Goal: Task Accomplishment & Management: Use online tool/utility

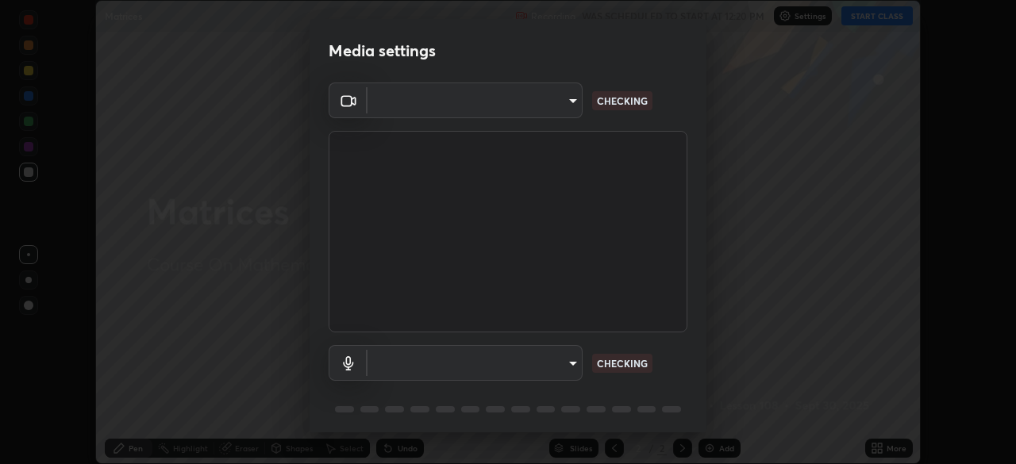
scroll to position [464, 1016]
type input "fd1e0e9fb6796a04ad4a99ead98f311cbd7020853df89eb6f401102021a4f159"
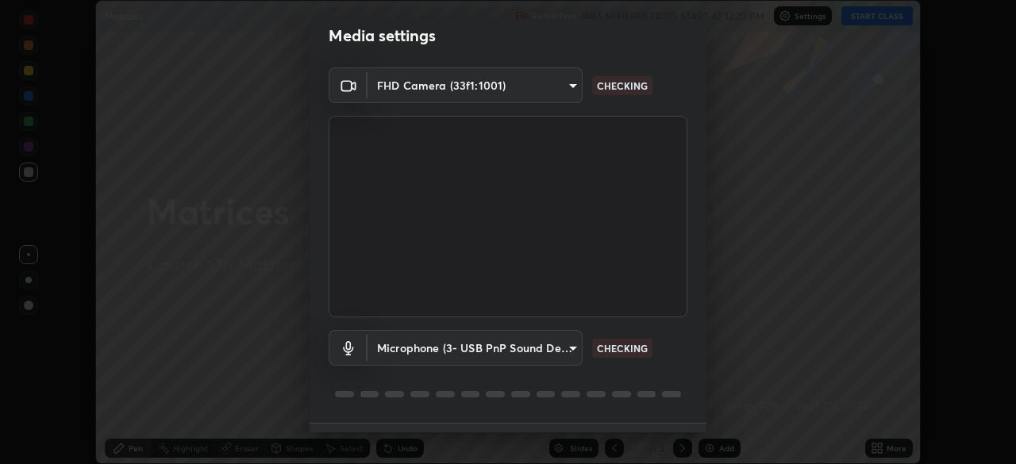
scroll to position [56, 0]
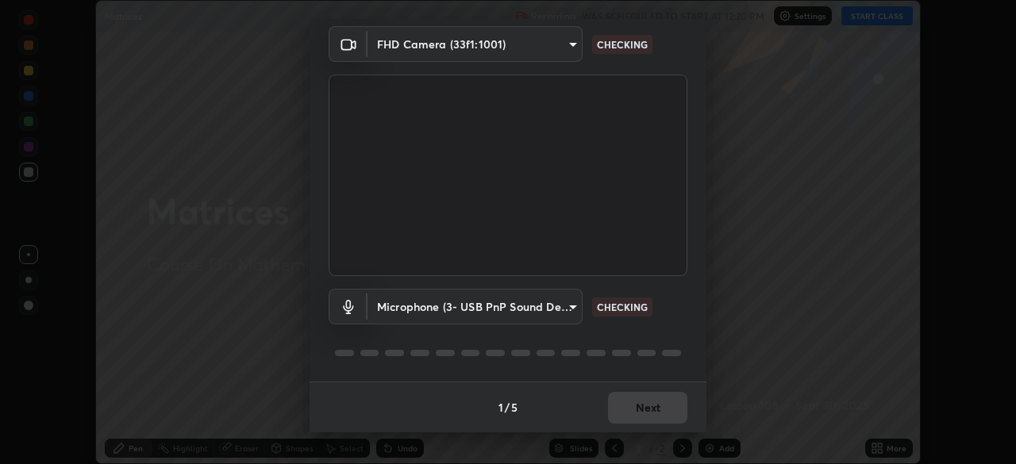
click at [422, 306] on body "Erase all Matrices Recording WAS SCHEDULED TO START AT 12:20 PM Settings START …" at bounding box center [508, 232] width 1016 height 464
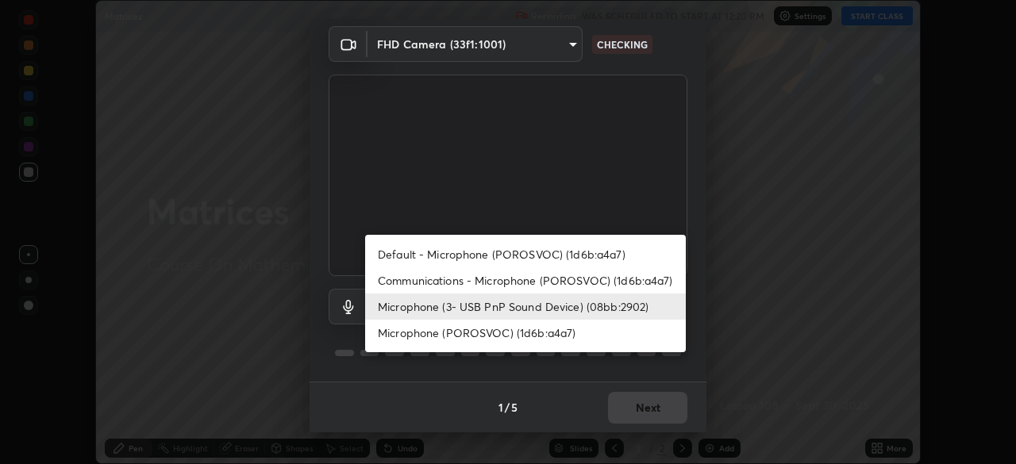
click at [395, 334] on li "Microphone (POROSVOC) (1d6b:a4a7)" at bounding box center [525, 333] width 321 height 26
type input "92ec2fef465fd5c779acfcfbf749aeed154cf35f2fbfd4e540b0cd1fe2cb3a68"
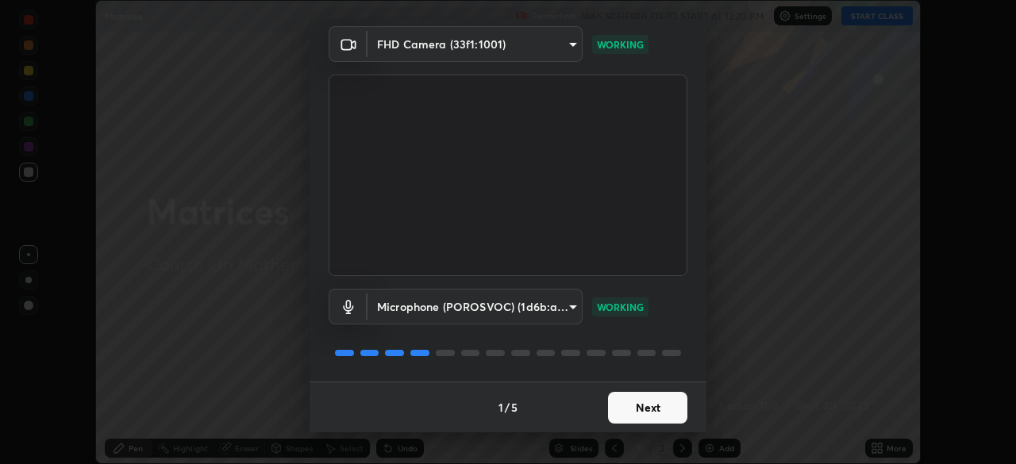
click at [639, 407] on button "Next" at bounding box center [647, 408] width 79 height 32
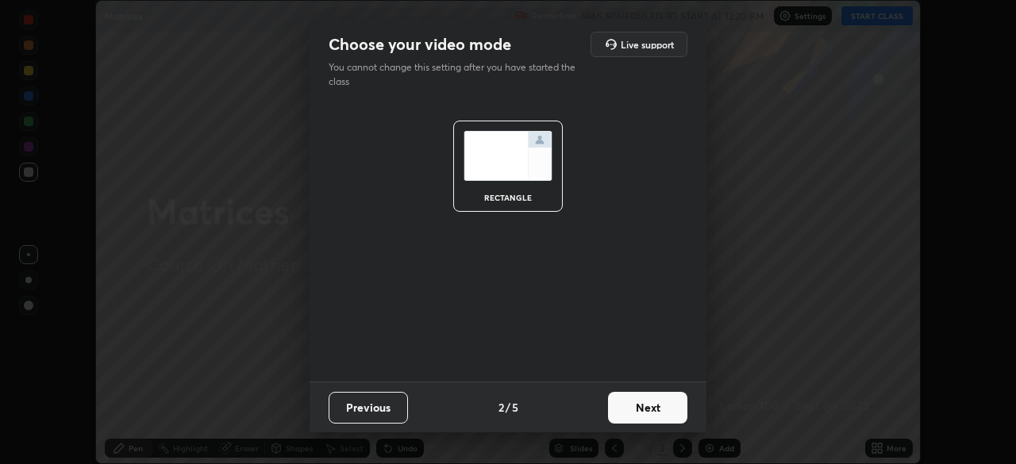
click at [639, 408] on button "Next" at bounding box center [647, 408] width 79 height 32
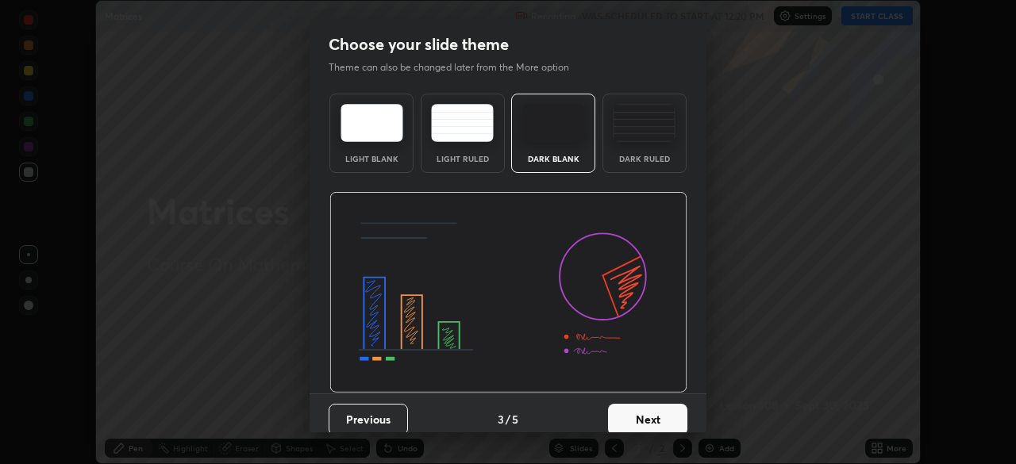
click at [642, 404] on button "Next" at bounding box center [647, 420] width 79 height 32
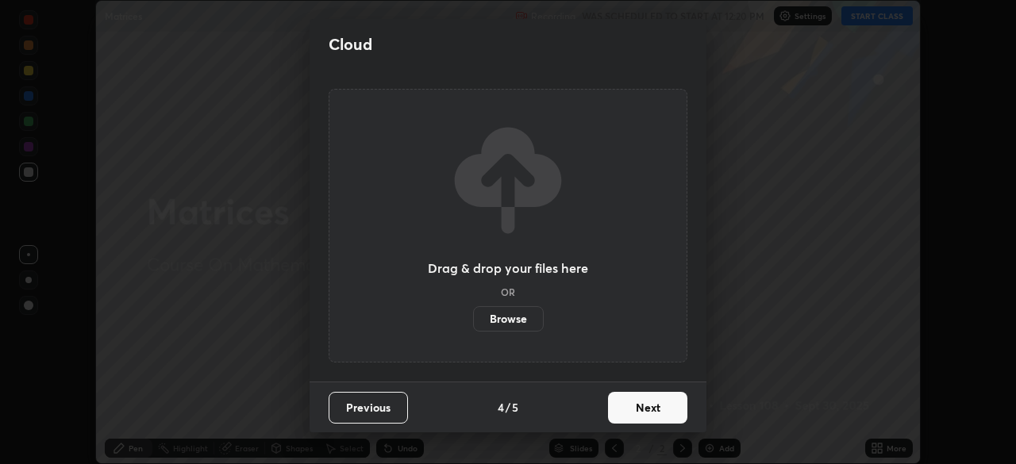
click at [642, 406] on button "Next" at bounding box center [647, 408] width 79 height 32
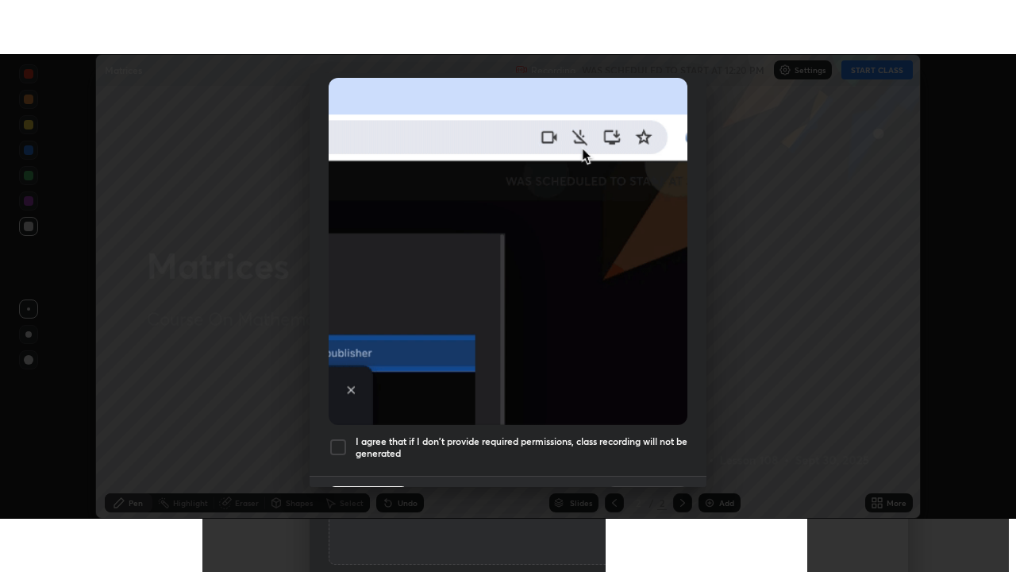
scroll to position [380, 0]
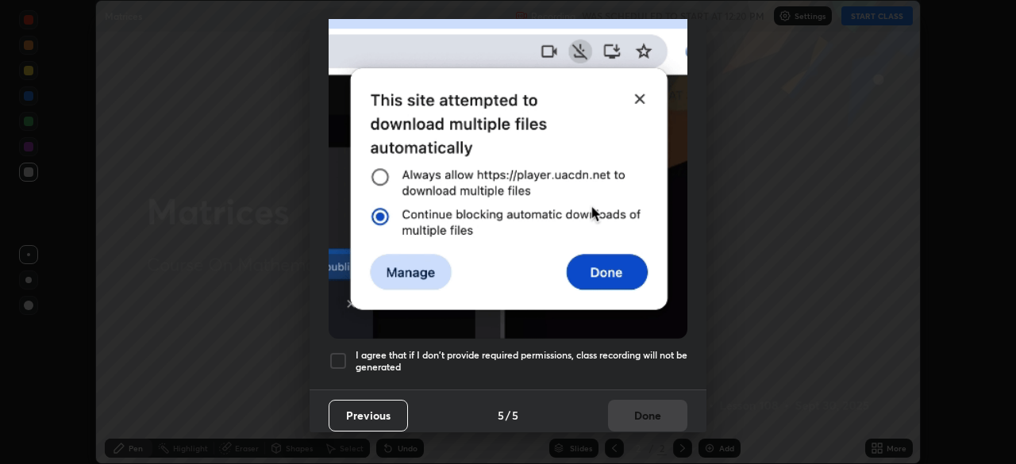
click at [338, 352] on div at bounding box center [338, 361] width 19 height 19
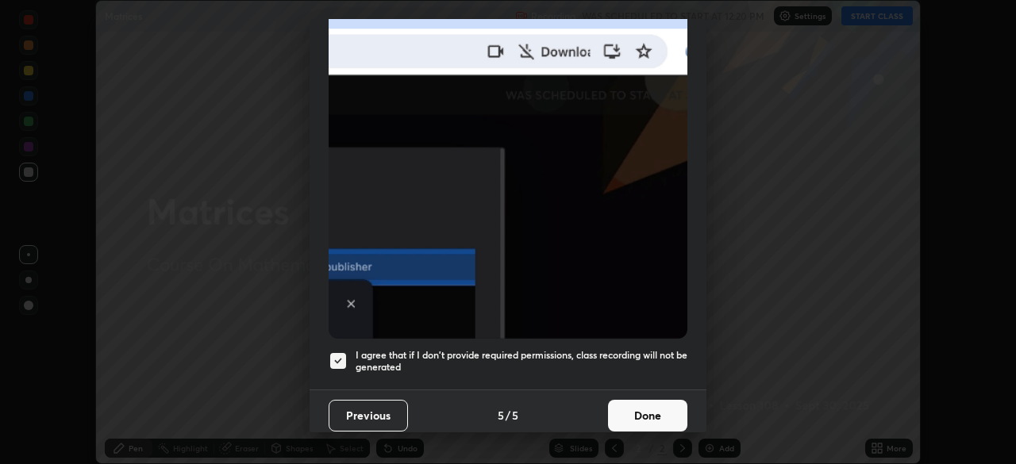
click at [638, 409] on button "Done" at bounding box center [647, 416] width 79 height 32
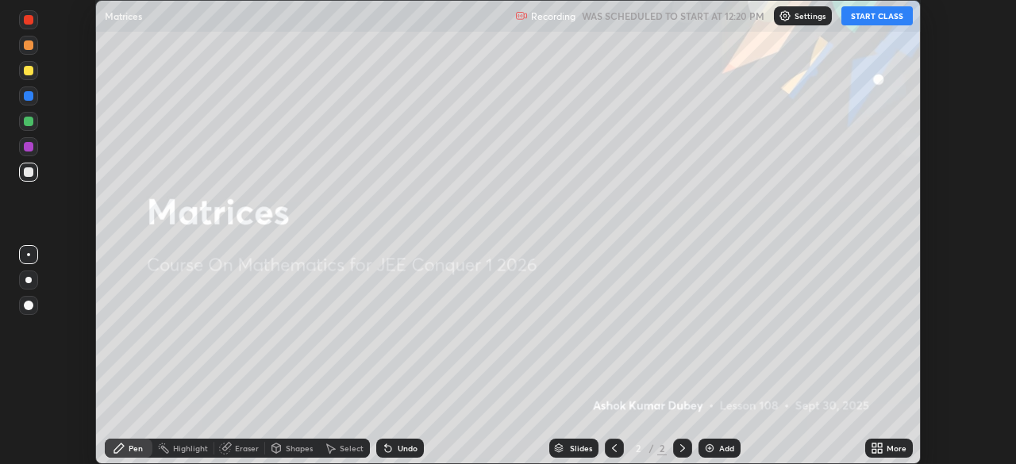
click at [867, 21] on button "START CLASS" at bounding box center [877, 15] width 71 height 19
click at [868, 18] on button "START CLASS" at bounding box center [877, 15] width 71 height 19
click at [891, 452] on div "More" at bounding box center [897, 449] width 20 height 8
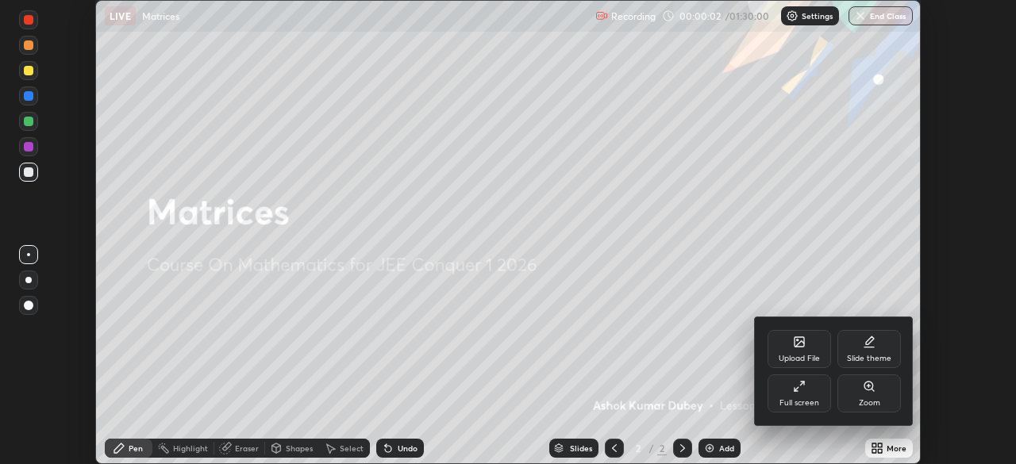
click at [808, 399] on div "Full screen" at bounding box center [800, 403] width 40 height 8
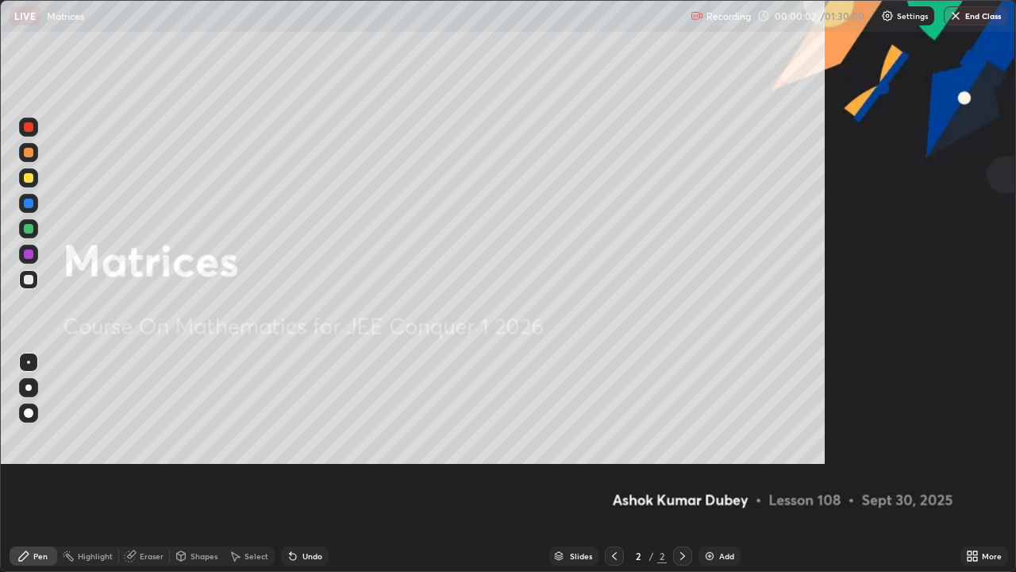
scroll to position [572, 1016]
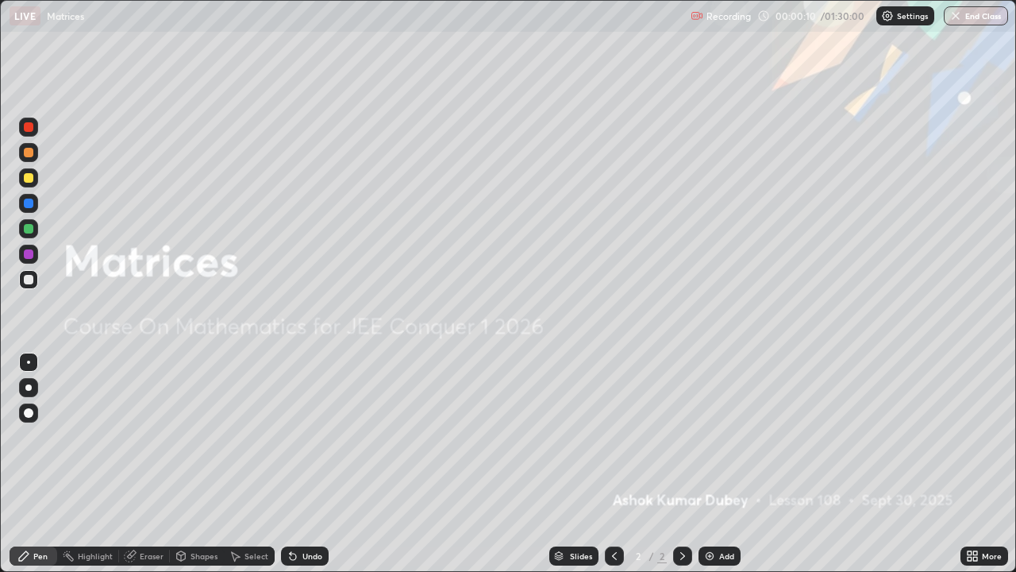
click at [681, 464] on icon at bounding box center [683, 555] width 13 height 13
click at [706, 464] on img at bounding box center [709, 555] width 13 height 13
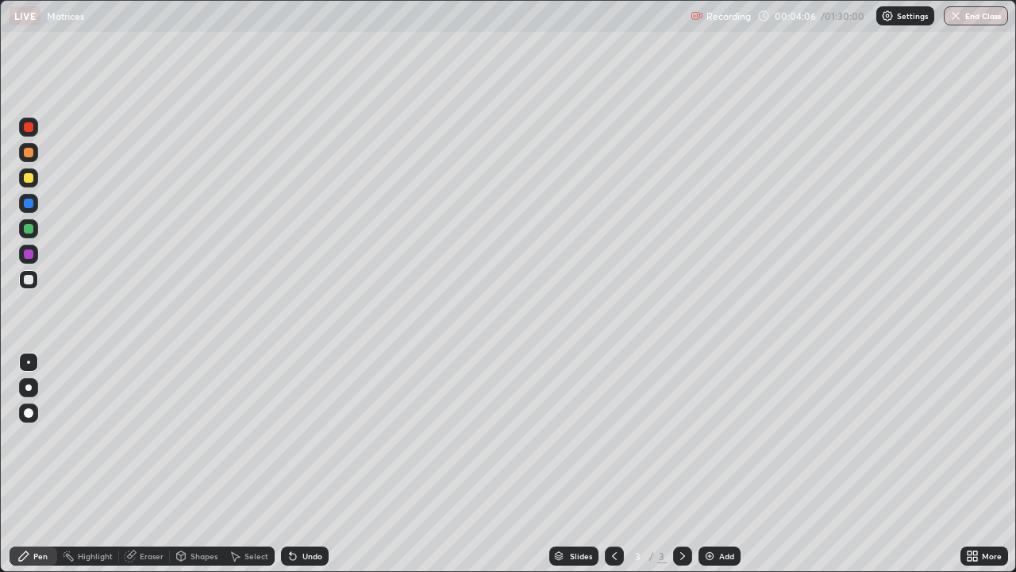
click at [29, 177] on div at bounding box center [29, 178] width 10 height 10
click at [146, 464] on div "Eraser" at bounding box center [152, 556] width 24 height 8
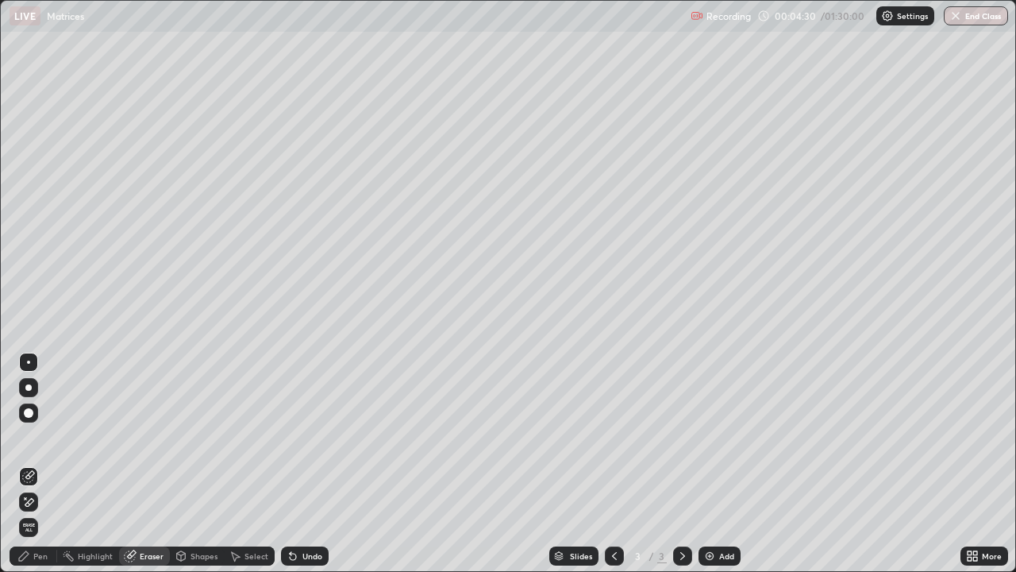
click at [37, 464] on div "Pen" at bounding box center [40, 556] width 14 height 8
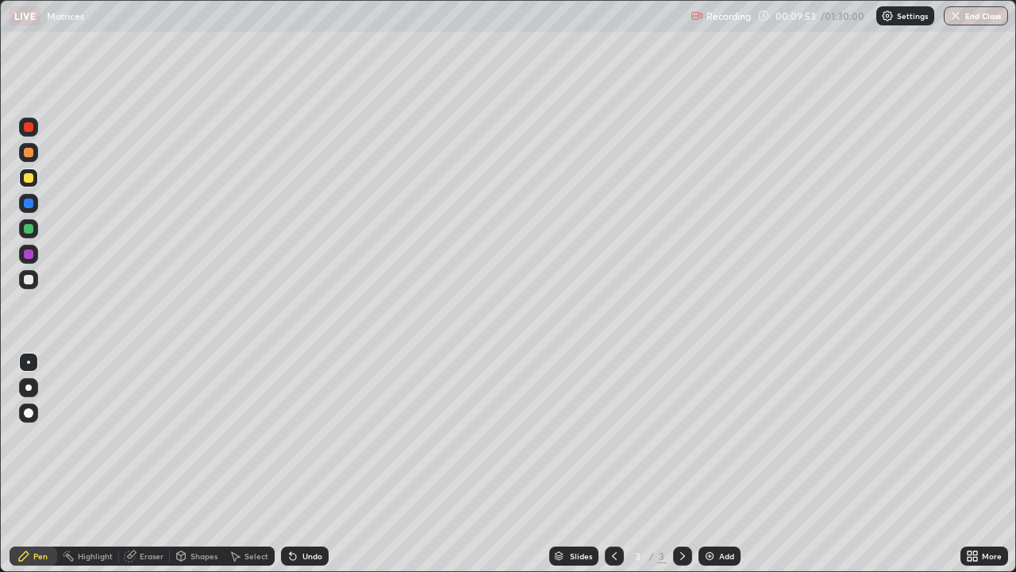
click at [706, 464] on img at bounding box center [709, 555] width 13 height 13
click at [613, 464] on icon at bounding box center [614, 555] width 13 height 13
click at [682, 464] on icon at bounding box center [682, 556] width 5 height 8
click at [615, 464] on icon at bounding box center [614, 555] width 13 height 13
click at [681, 464] on icon at bounding box center [683, 555] width 13 height 13
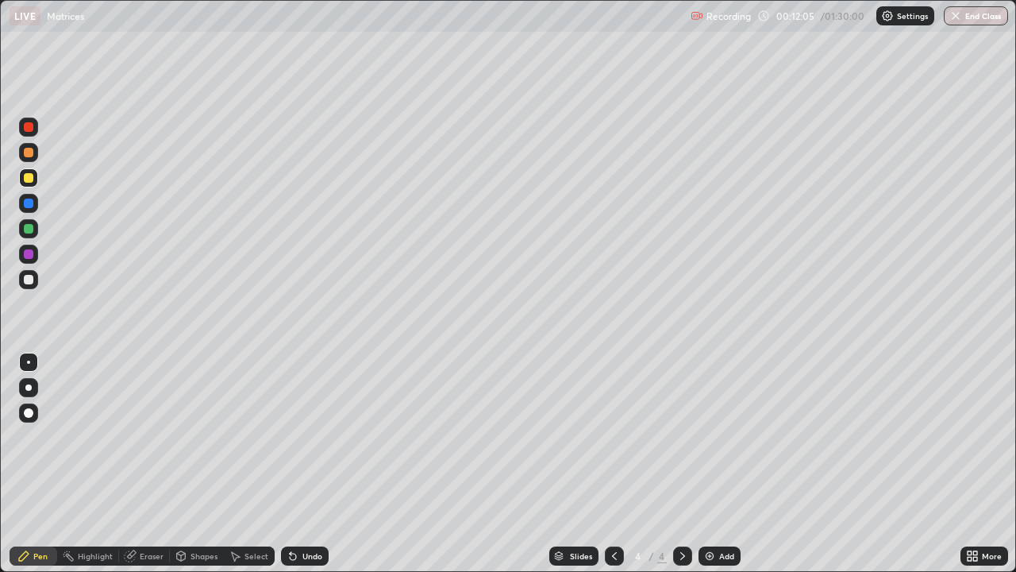
click at [613, 464] on icon at bounding box center [614, 555] width 13 height 13
click at [681, 464] on icon at bounding box center [683, 555] width 13 height 13
click at [708, 464] on img at bounding box center [709, 555] width 13 height 13
click at [615, 464] on icon at bounding box center [614, 555] width 13 height 13
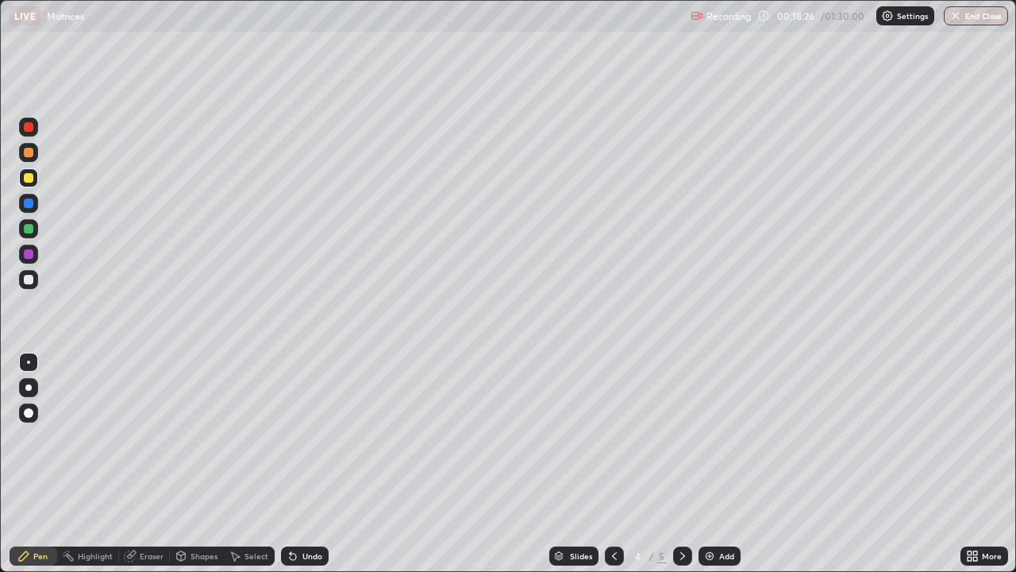
click at [681, 464] on icon at bounding box center [683, 555] width 13 height 13
click at [613, 464] on icon at bounding box center [614, 555] width 13 height 13
click at [681, 464] on icon at bounding box center [683, 555] width 13 height 13
click at [606, 464] on div at bounding box center [614, 555] width 19 height 19
click at [681, 464] on icon at bounding box center [683, 555] width 13 height 13
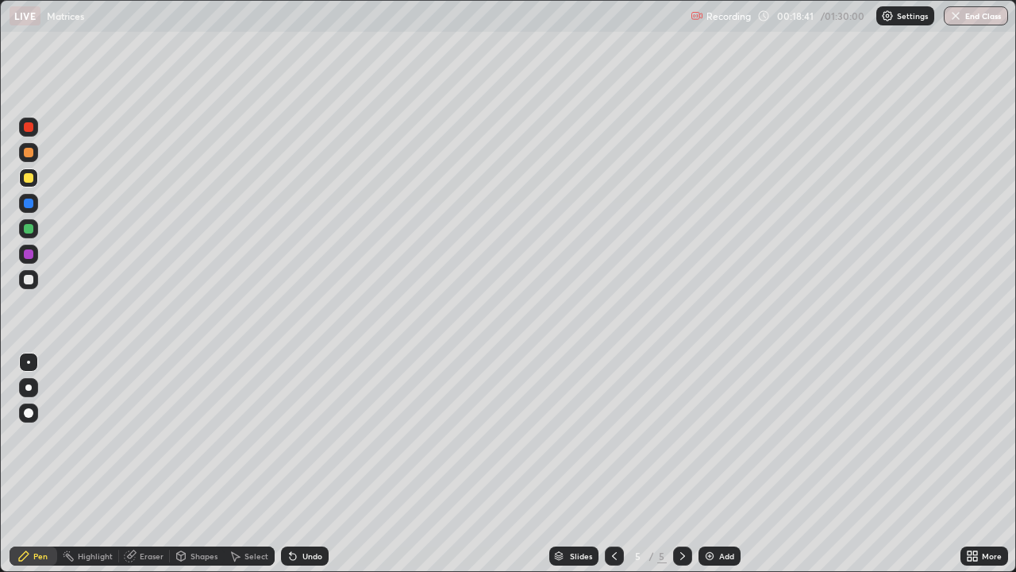
click at [611, 464] on icon at bounding box center [614, 555] width 13 height 13
click at [680, 464] on icon at bounding box center [682, 556] width 5 height 8
click at [613, 464] on icon at bounding box center [614, 555] width 13 height 13
click at [677, 464] on div at bounding box center [682, 555] width 19 height 19
click at [25, 253] on div at bounding box center [29, 254] width 10 height 10
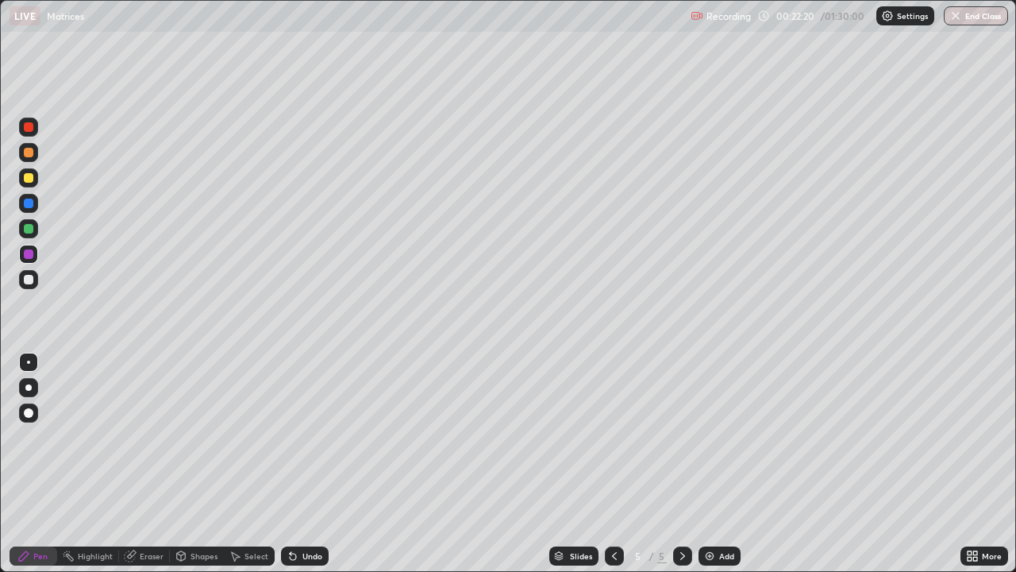
click at [611, 464] on icon at bounding box center [614, 555] width 13 height 13
click at [684, 464] on icon at bounding box center [683, 555] width 13 height 13
click at [683, 464] on icon at bounding box center [683, 555] width 13 height 13
click at [710, 464] on img at bounding box center [709, 555] width 13 height 13
click at [26, 229] on div at bounding box center [29, 229] width 10 height 10
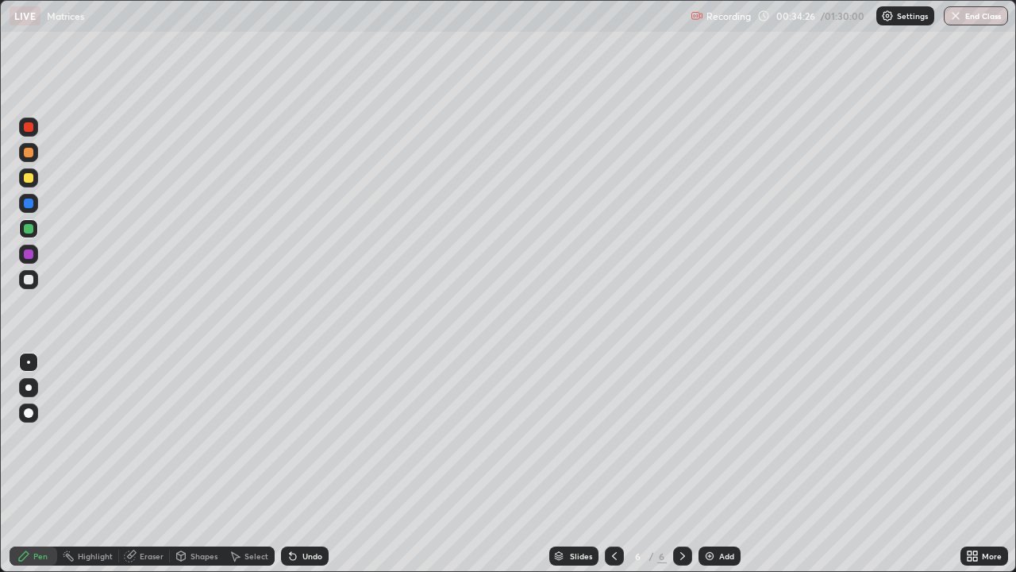
click at [27, 129] on div at bounding box center [29, 127] width 10 height 10
click at [707, 464] on img at bounding box center [709, 555] width 13 height 13
click at [28, 176] on div at bounding box center [29, 178] width 10 height 10
click at [681, 464] on icon at bounding box center [682, 556] width 5 height 8
click at [711, 464] on img at bounding box center [709, 555] width 13 height 13
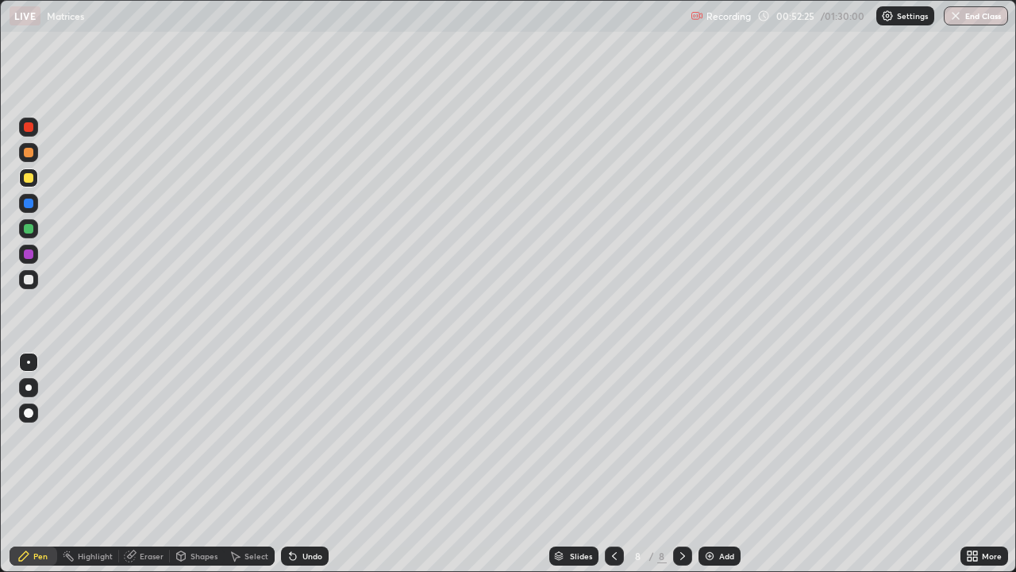
click at [156, 464] on div "Eraser" at bounding box center [152, 556] width 24 height 8
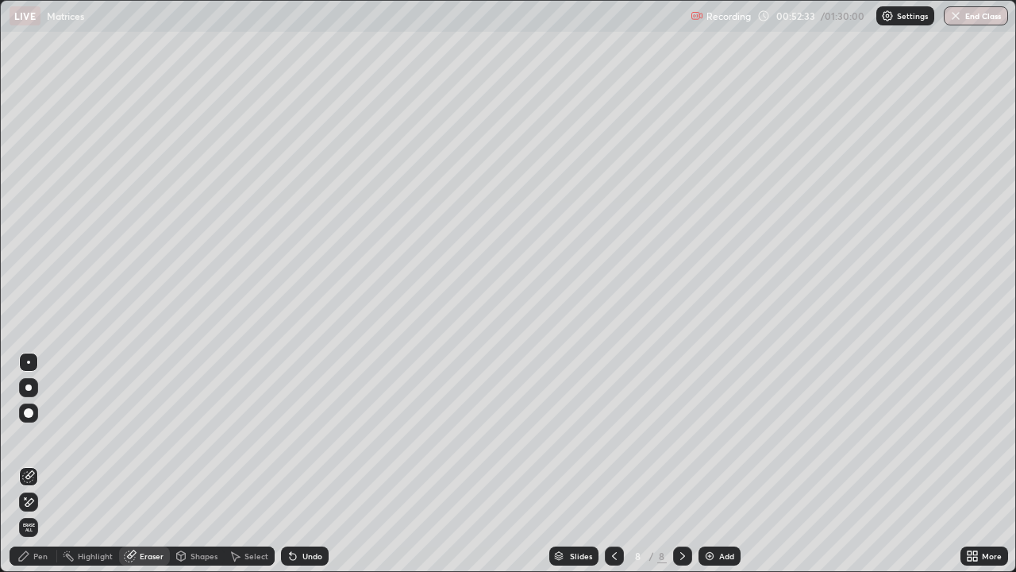
click at [38, 464] on div "Pen" at bounding box center [40, 556] width 14 height 8
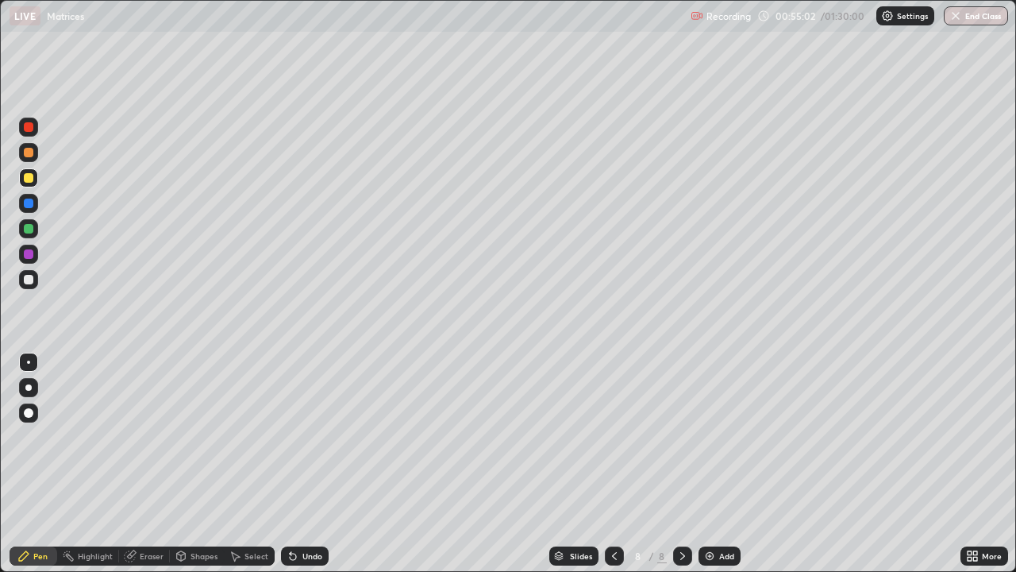
click at [152, 464] on div "Eraser" at bounding box center [152, 556] width 24 height 8
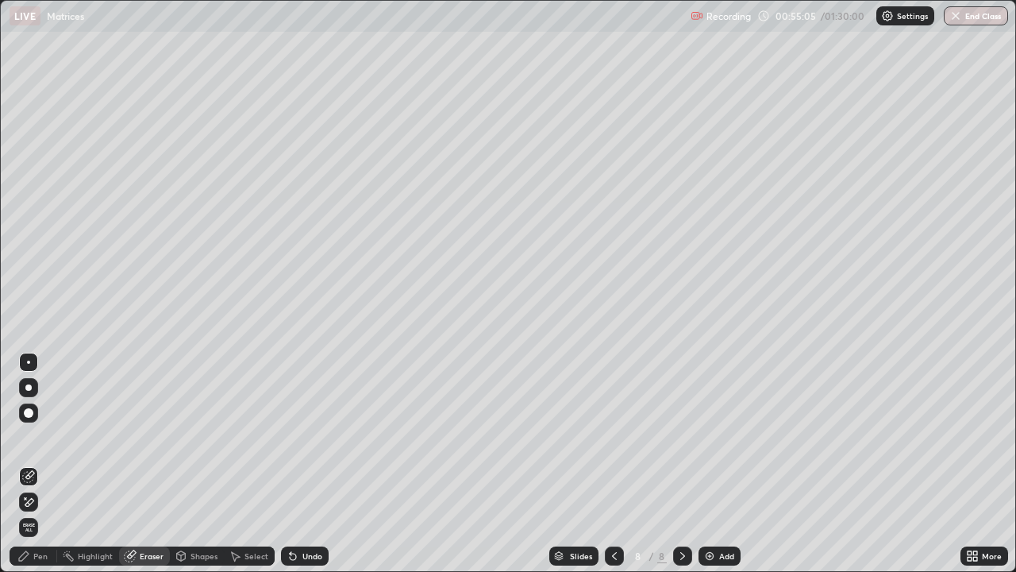
click at [42, 464] on div "Pen" at bounding box center [40, 556] width 14 height 8
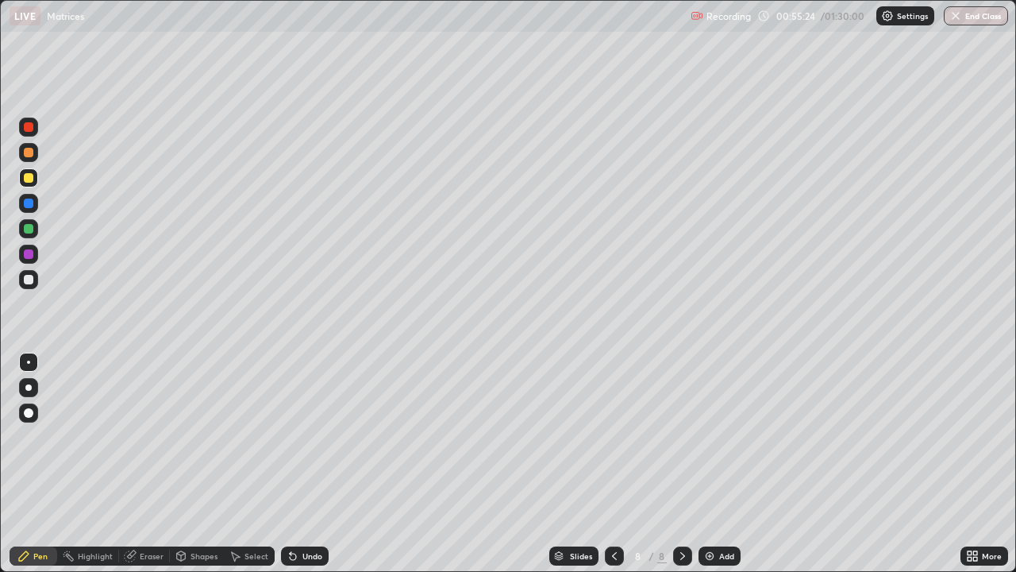
click at [161, 464] on div "Eraser" at bounding box center [152, 556] width 24 height 8
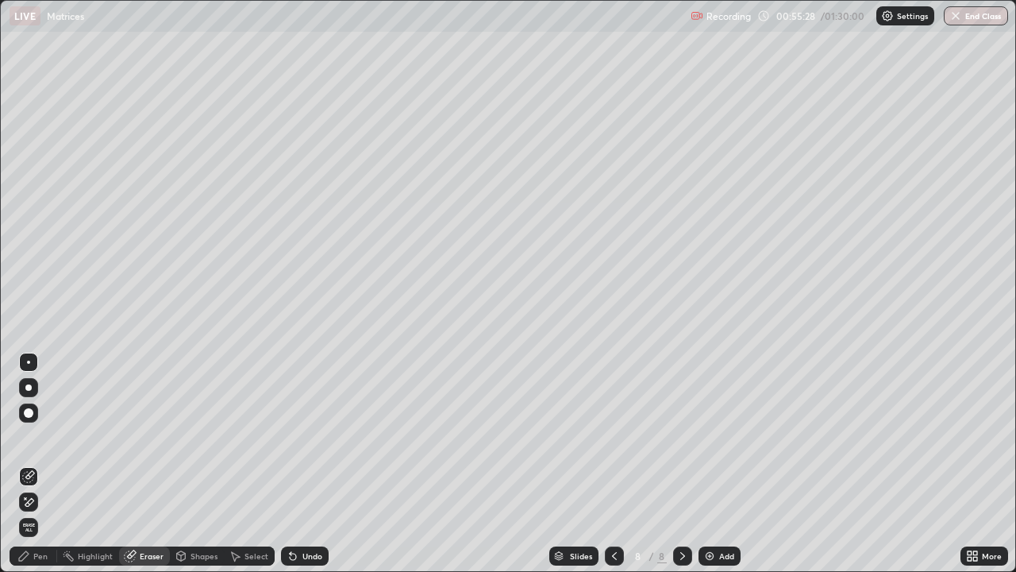
click at [40, 464] on div "Pen" at bounding box center [40, 556] width 14 height 8
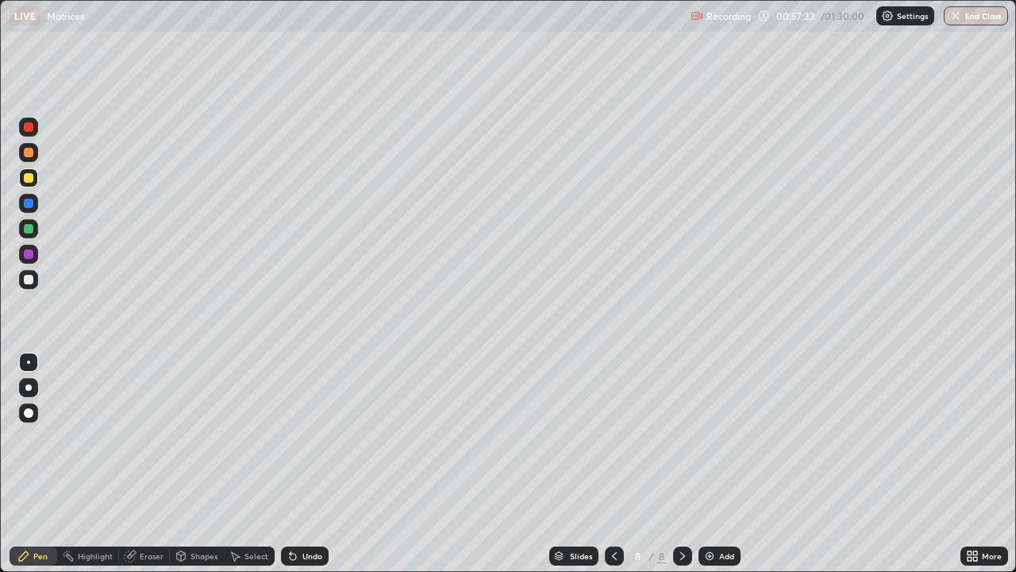
click at [678, 464] on icon at bounding box center [683, 555] width 13 height 13
click at [710, 464] on div "Add" at bounding box center [720, 555] width 42 height 19
click at [681, 464] on icon at bounding box center [683, 555] width 13 height 13
click at [710, 464] on img at bounding box center [709, 555] width 13 height 13
click at [613, 464] on icon at bounding box center [613, 556] width 5 height 8
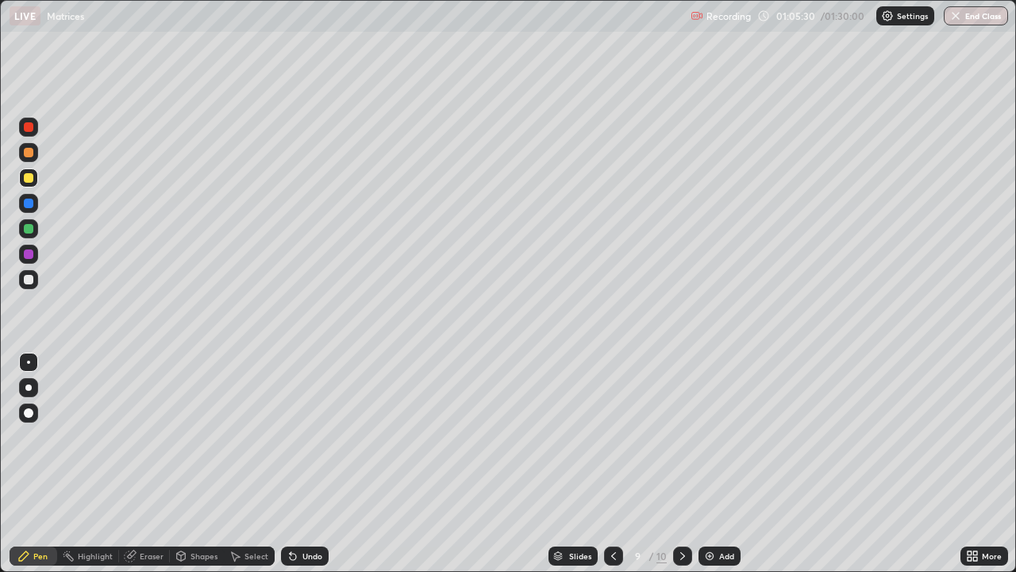
click at [681, 464] on icon at bounding box center [683, 555] width 13 height 13
click at [683, 464] on icon at bounding box center [683, 555] width 13 height 13
click at [682, 464] on icon at bounding box center [683, 555] width 13 height 13
click at [613, 464] on icon at bounding box center [613, 555] width 13 height 13
click at [707, 464] on img at bounding box center [709, 555] width 13 height 13
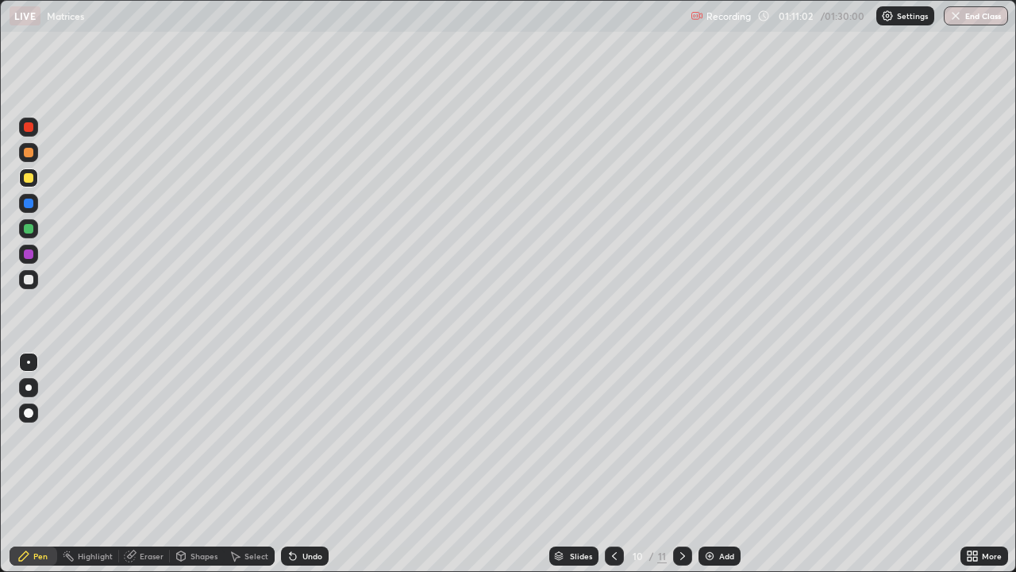
click at [149, 464] on div "Eraser" at bounding box center [152, 556] width 24 height 8
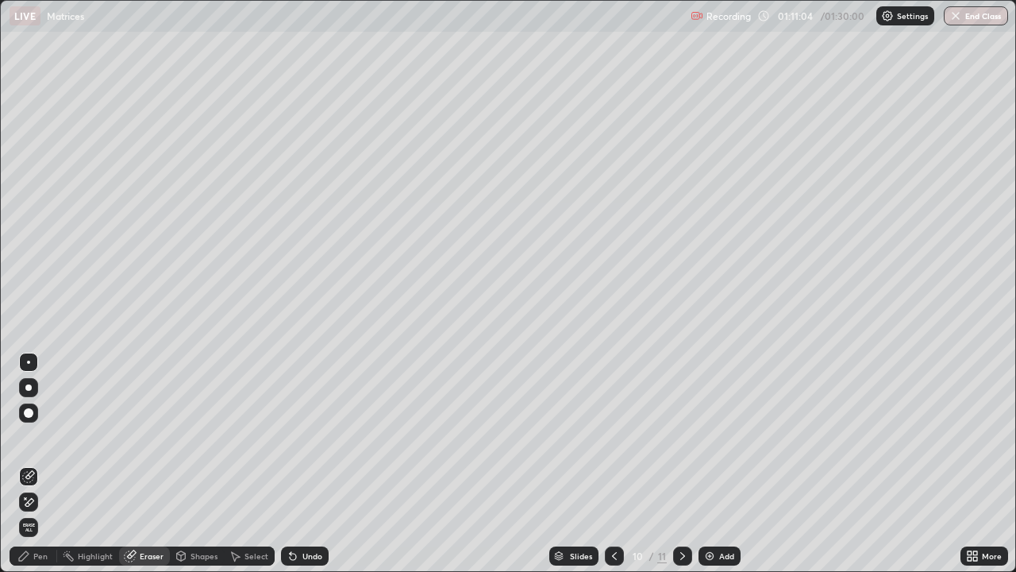
click at [35, 464] on div "Pen" at bounding box center [40, 556] width 14 height 8
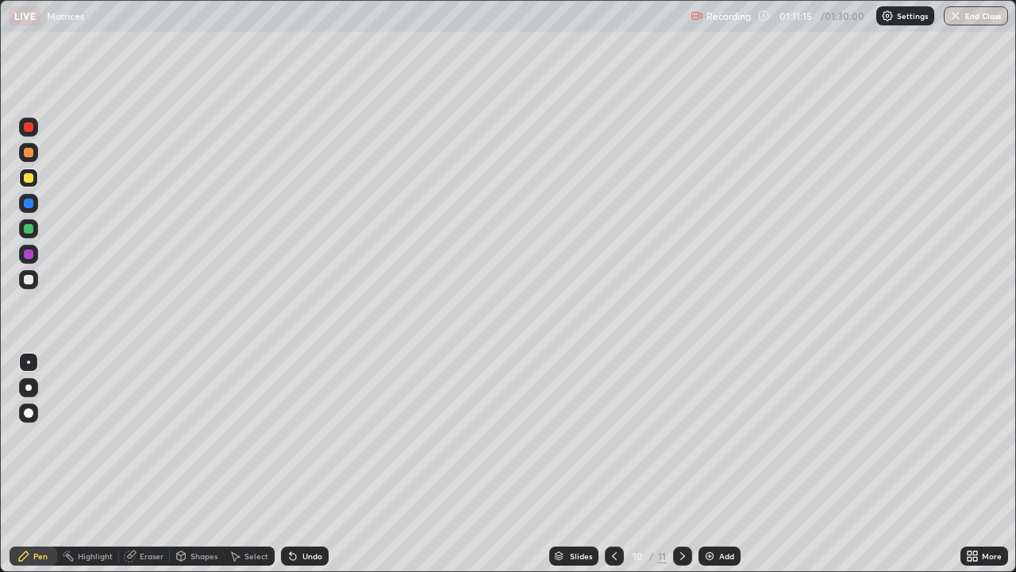
click at [19, 411] on div at bounding box center [28, 412] width 19 height 19
click at [27, 361] on div at bounding box center [28, 361] width 3 height 3
click at [683, 464] on icon at bounding box center [683, 555] width 13 height 13
click at [711, 464] on img at bounding box center [709, 555] width 13 height 13
click at [979, 17] on button "End Class" at bounding box center [977, 15] width 63 height 19
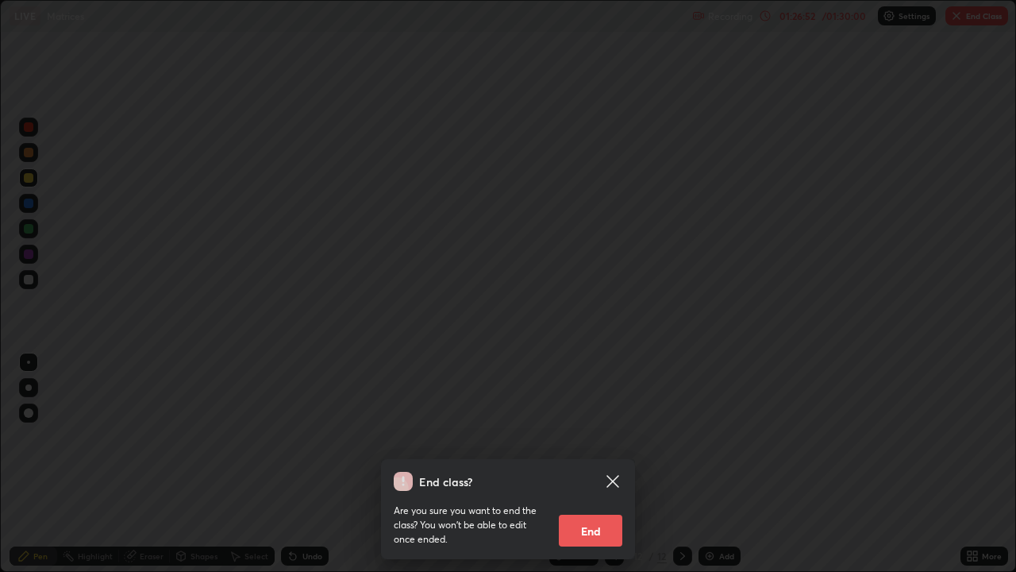
click at [588, 464] on button "End" at bounding box center [591, 531] width 64 height 32
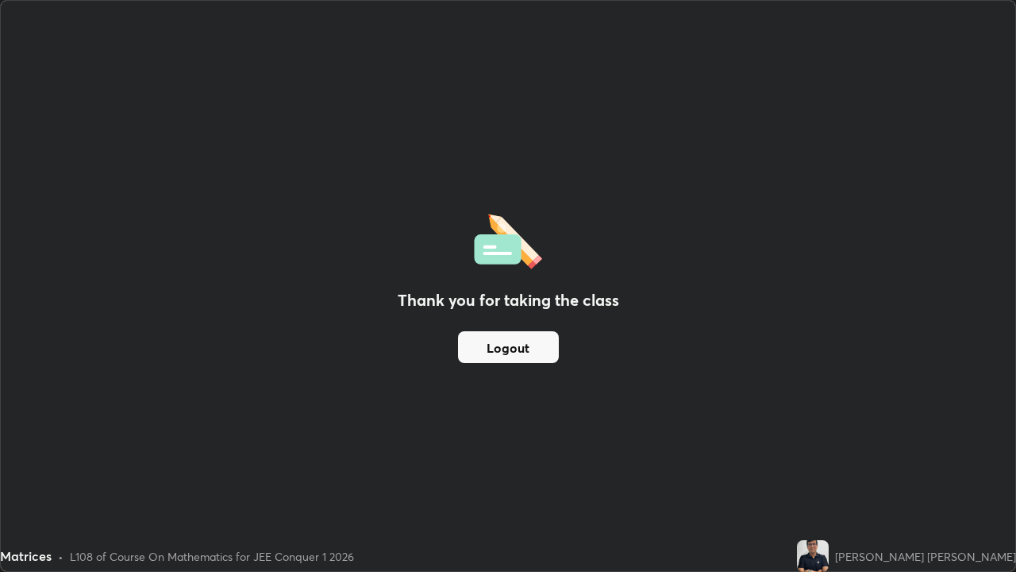
click at [516, 349] on button "Logout" at bounding box center [508, 347] width 101 height 32
